Goal: Task Accomplishment & Management: Complete application form

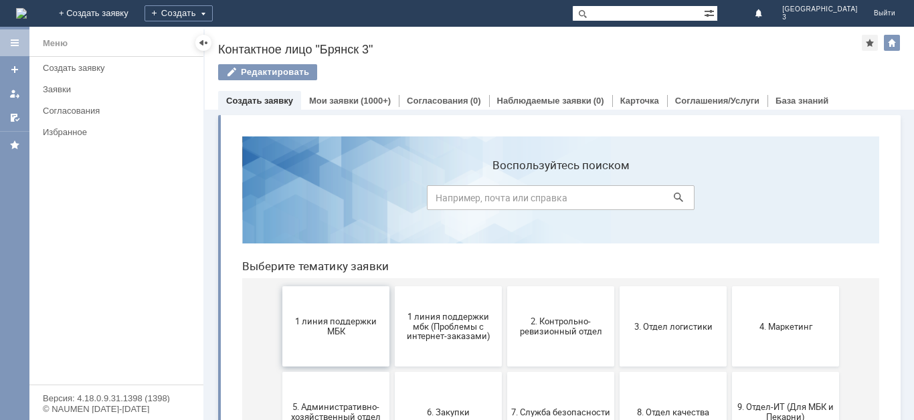
click at [332, 337] on button "1 линия поддержки МБК" at bounding box center [335, 326] width 107 height 80
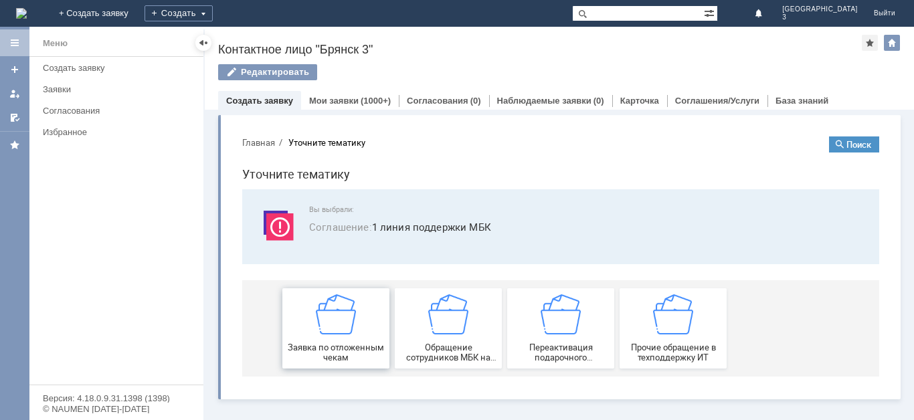
click at [338, 332] on img at bounding box center [336, 315] width 40 height 40
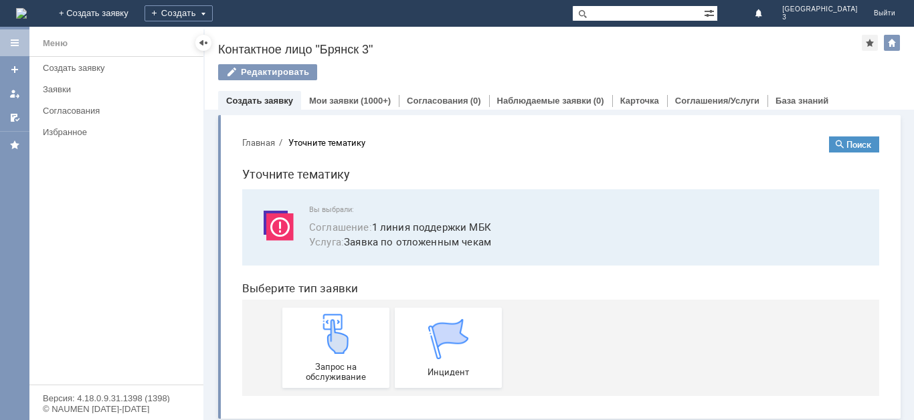
click at [338, 332] on img at bounding box center [336, 334] width 40 height 40
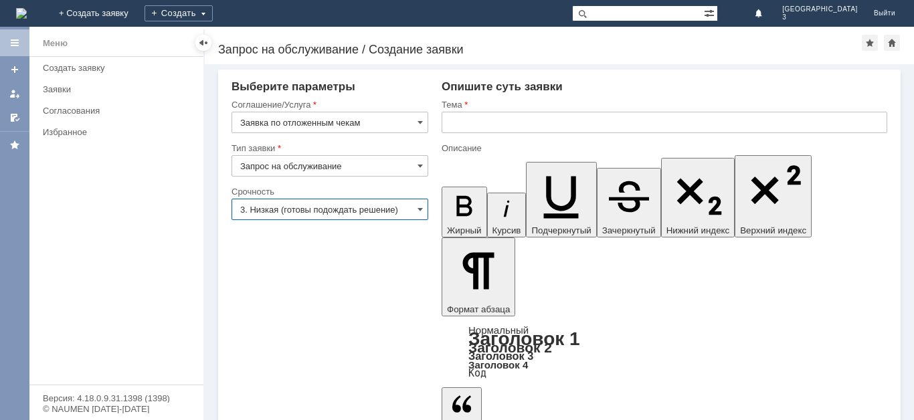
click at [357, 208] on input "3. Низкая (готовы подождать решение)" at bounding box center [330, 209] width 197 height 21
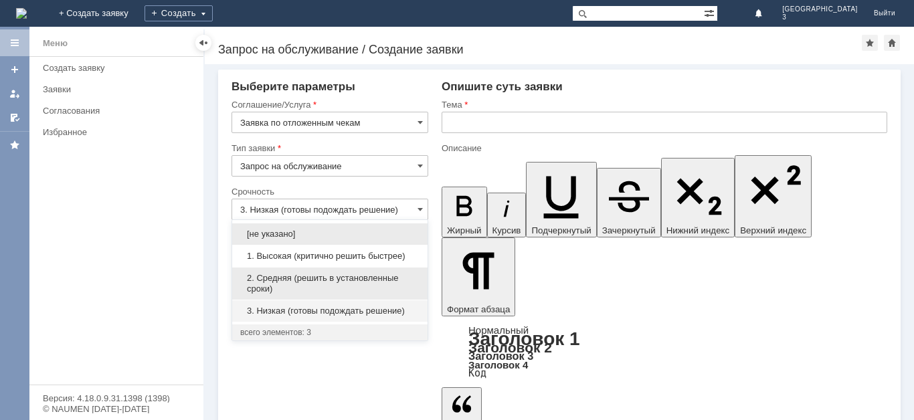
click at [325, 275] on span "2. Средняя (решить в установленные сроки)" at bounding box center [329, 283] width 179 height 21
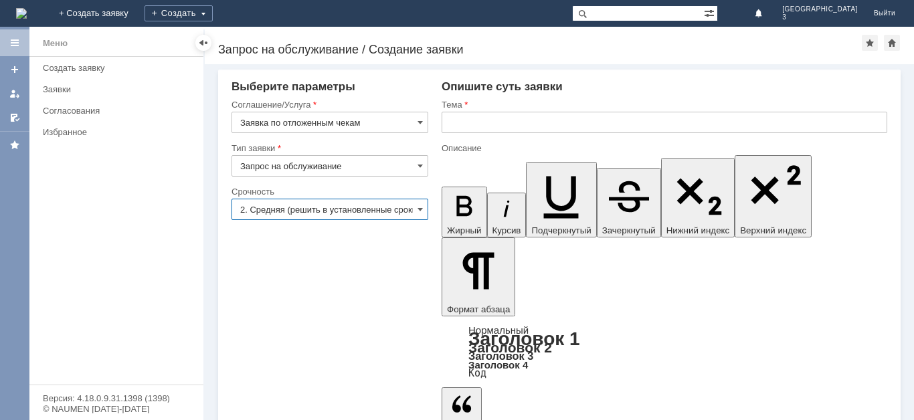
type input "2. Средняя (решить в установленные сроки)"
click at [470, 120] on input "text" at bounding box center [665, 122] width 446 height 21
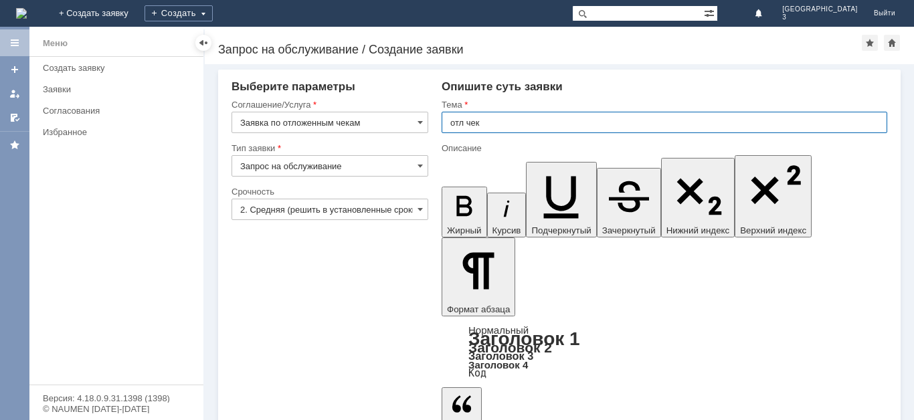
type input "отл чек"
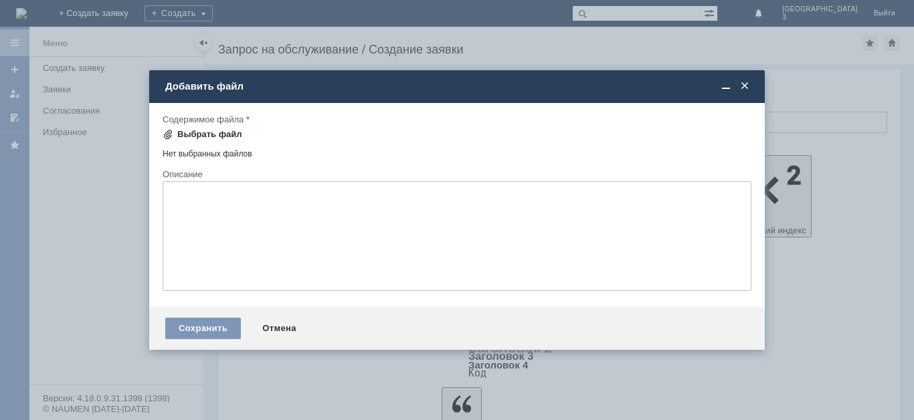
click at [170, 135] on span at bounding box center [168, 134] width 11 height 11
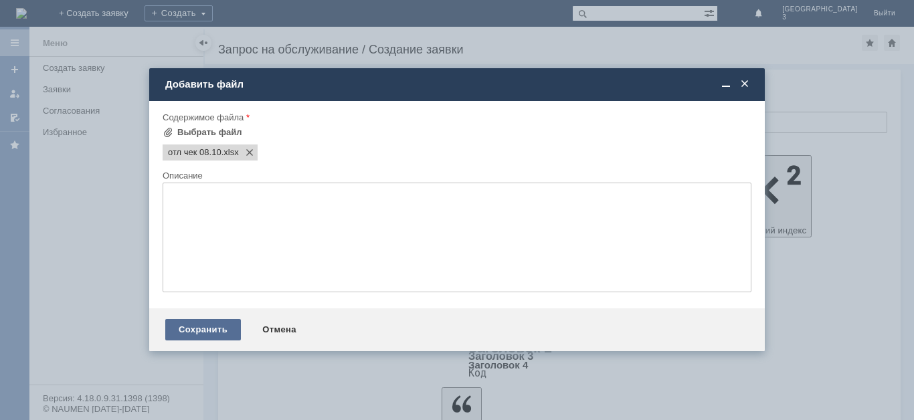
click at [211, 327] on div "Сохранить" at bounding box center [203, 329] width 76 height 21
